Goal: Information Seeking & Learning: Learn about a topic

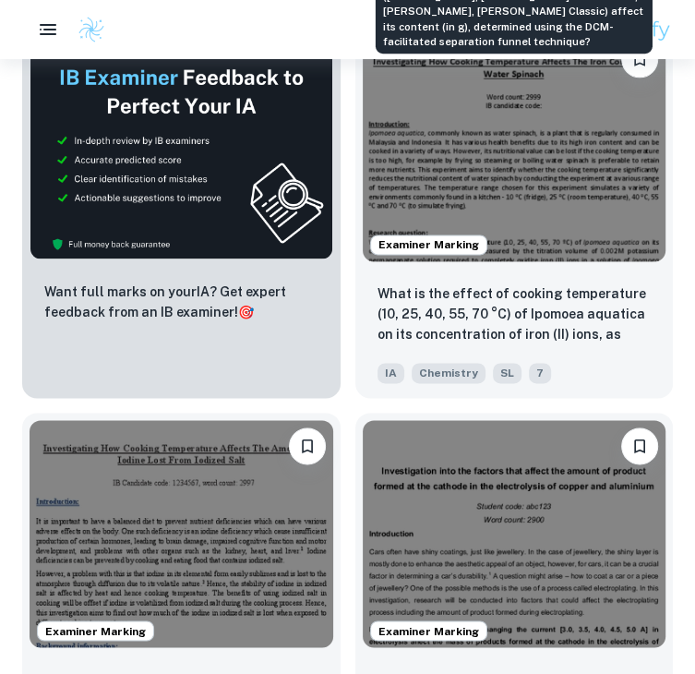
scroll to position [1104, 0]
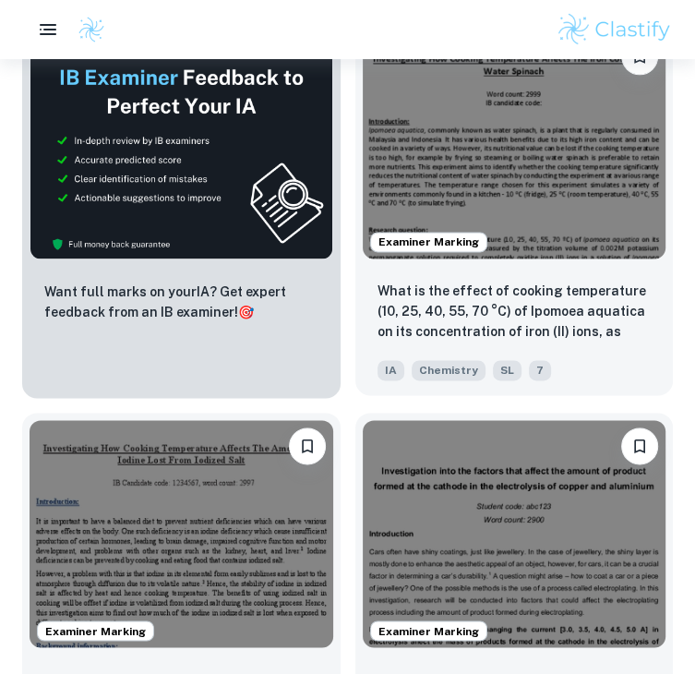
click at [491, 140] on img at bounding box center [515, 143] width 304 height 227
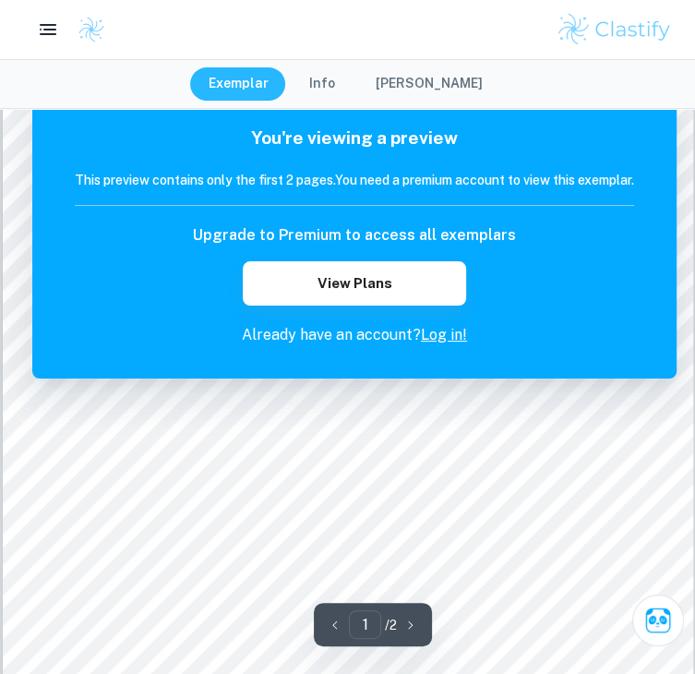
scroll to position [203, 0]
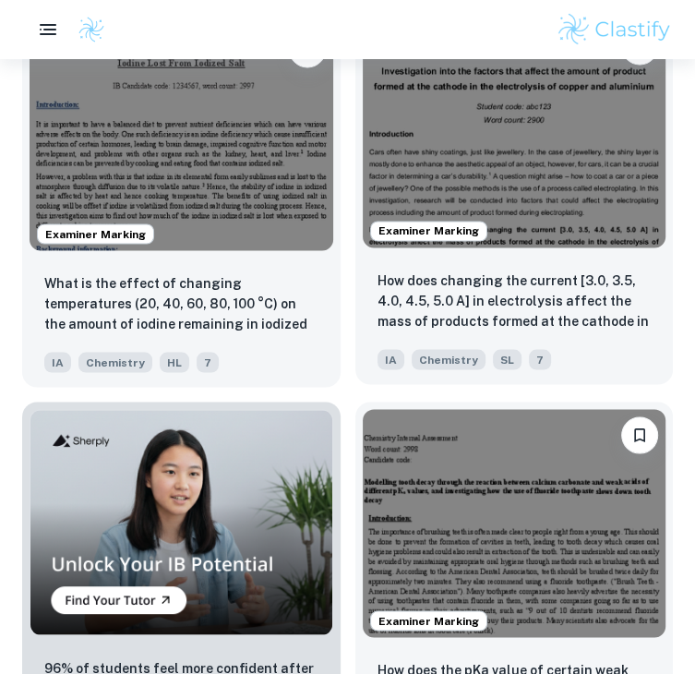
scroll to position [1499, 0]
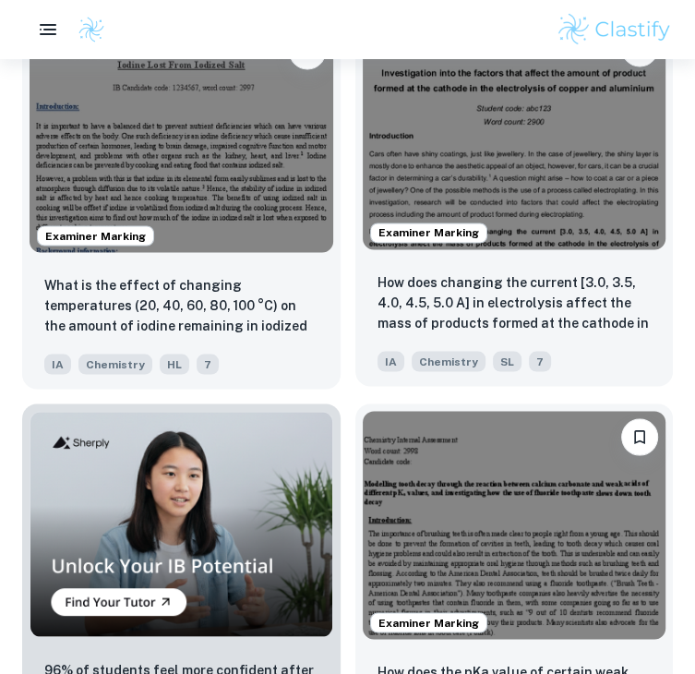
click at [558, 169] on img at bounding box center [515, 135] width 304 height 227
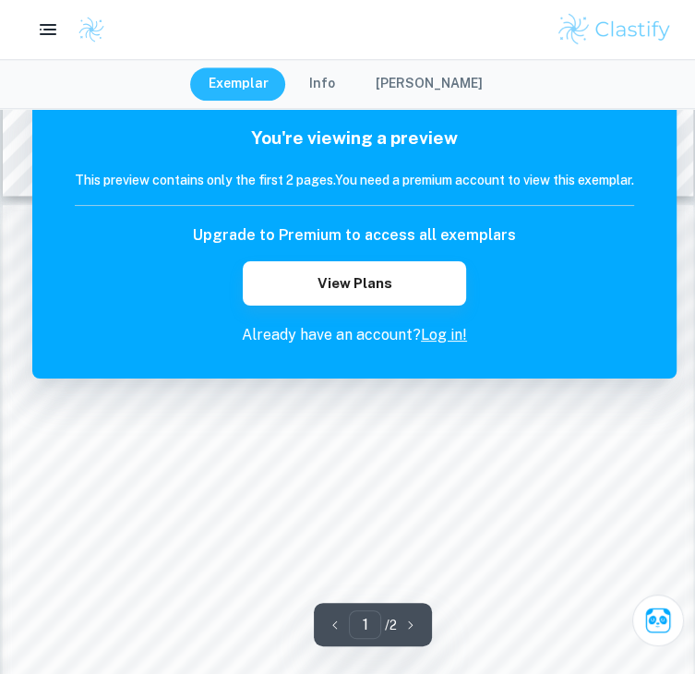
scroll to position [915, 0]
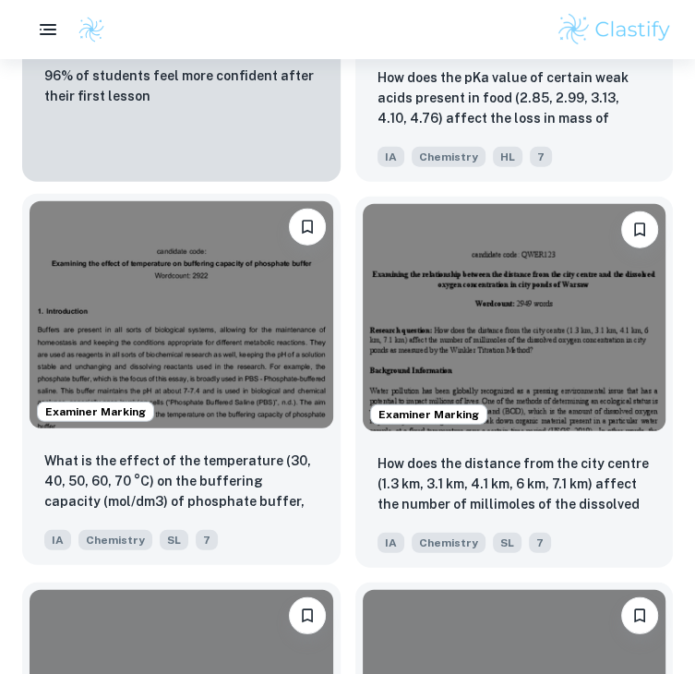
scroll to position [2109, 0]
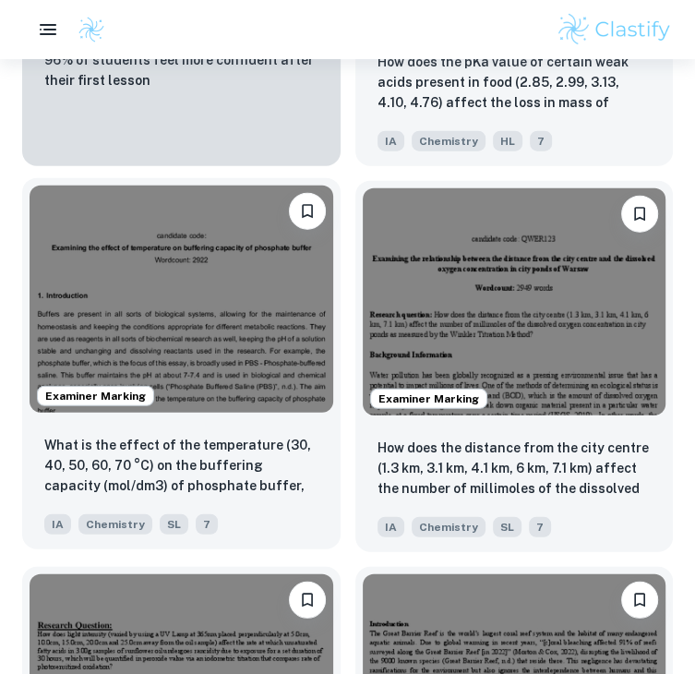
click at [213, 352] on img at bounding box center [182, 299] width 304 height 227
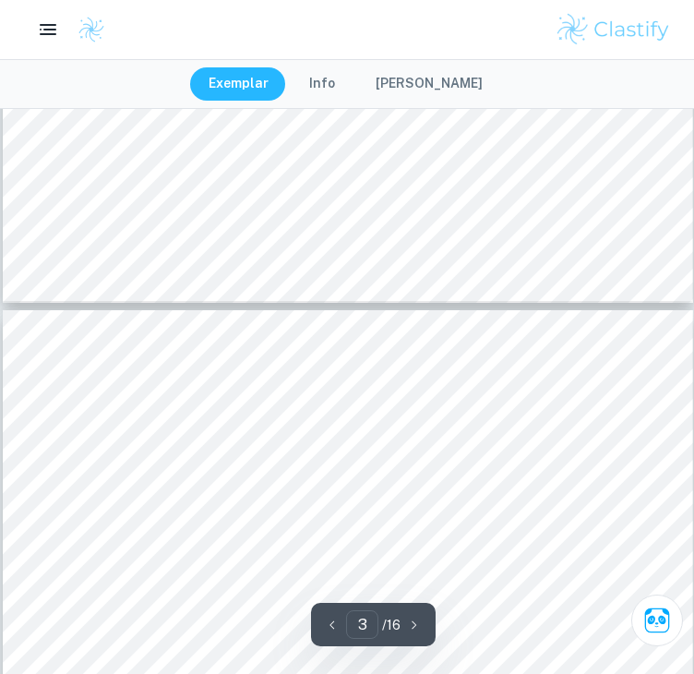
type input "4"
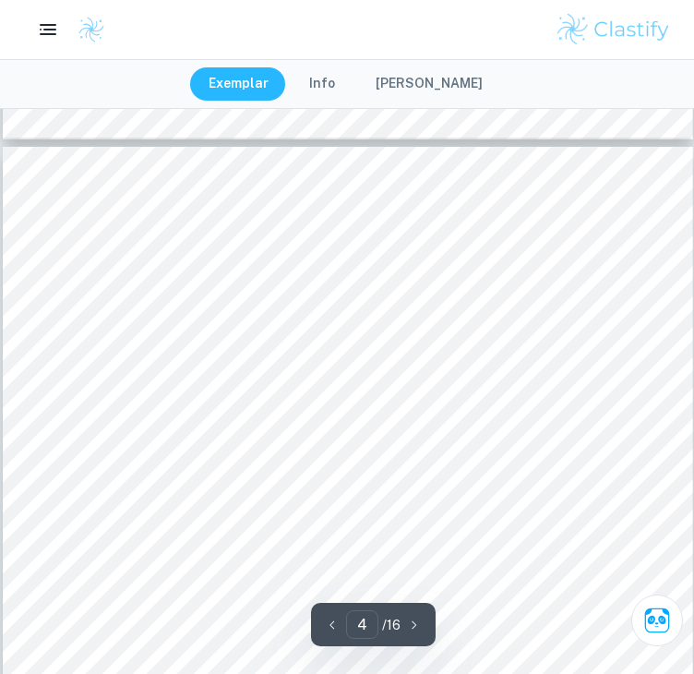
scroll to position [3157, 0]
